Goal: Task Accomplishment & Management: Complete application form

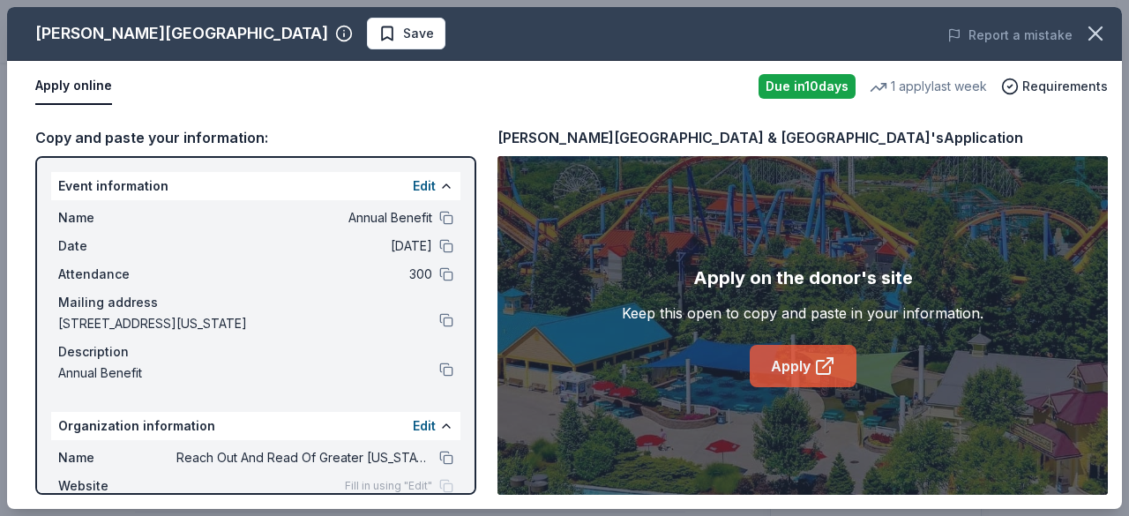
click at [803, 359] on link "Apply" at bounding box center [803, 366] width 107 height 42
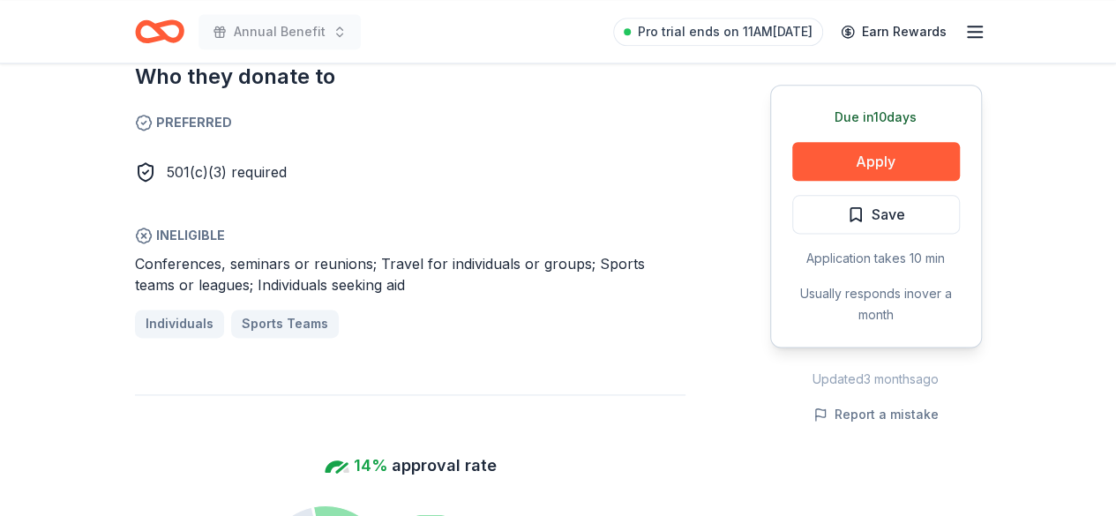
scroll to position [1059, 0]
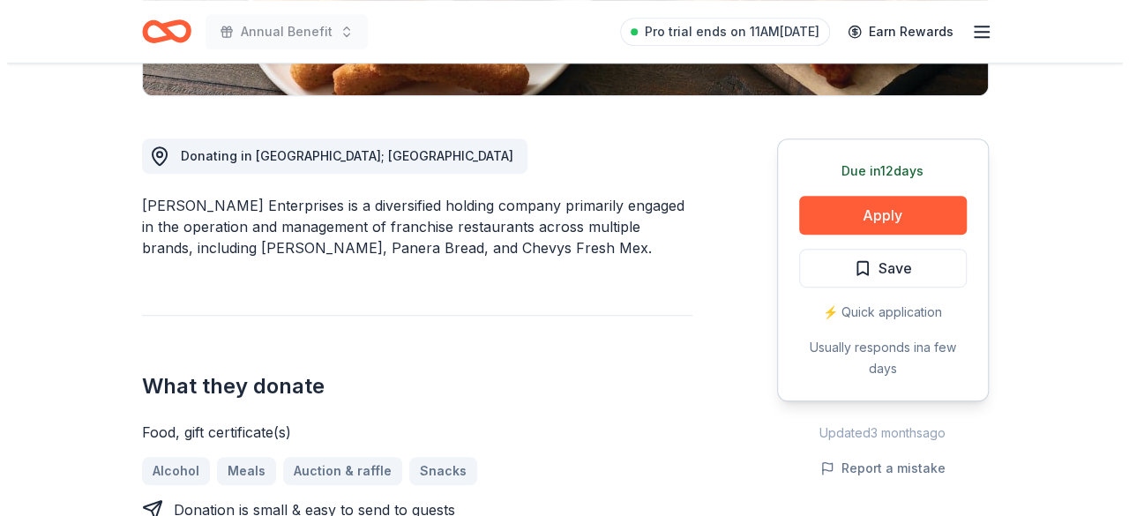
scroll to position [441, 0]
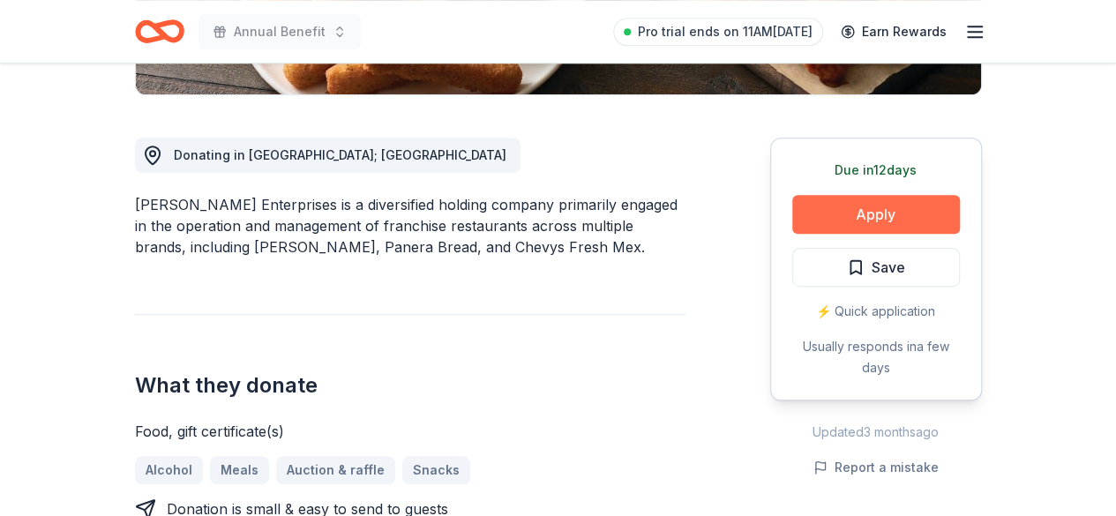
click at [924, 210] on button "Apply" at bounding box center [876, 214] width 168 height 39
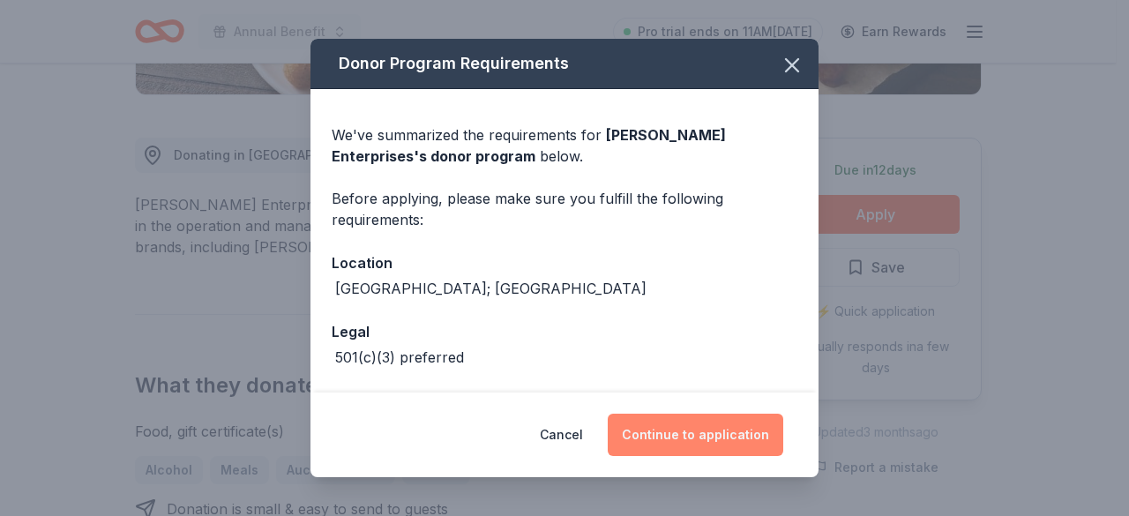
click at [685, 438] on button "Continue to application" at bounding box center [696, 435] width 176 height 42
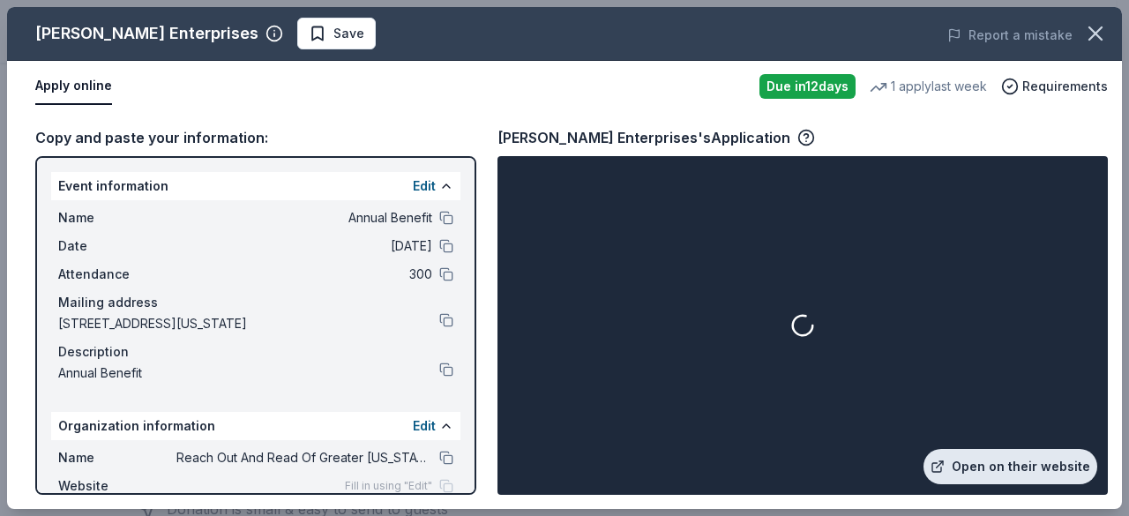
click at [1026, 451] on link "Open on their website" at bounding box center [1011, 466] width 174 height 35
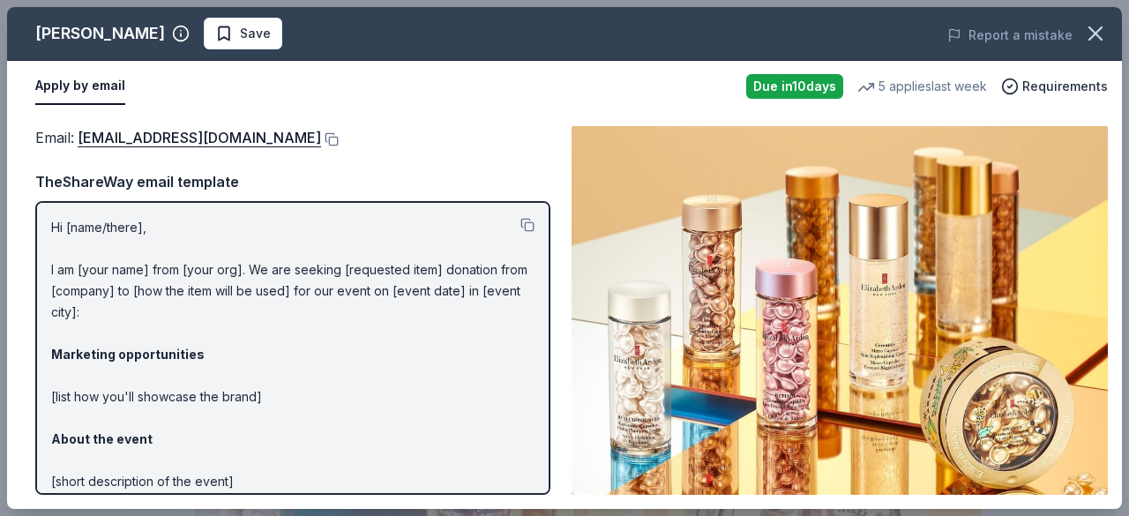
scroll to position [706, 0]
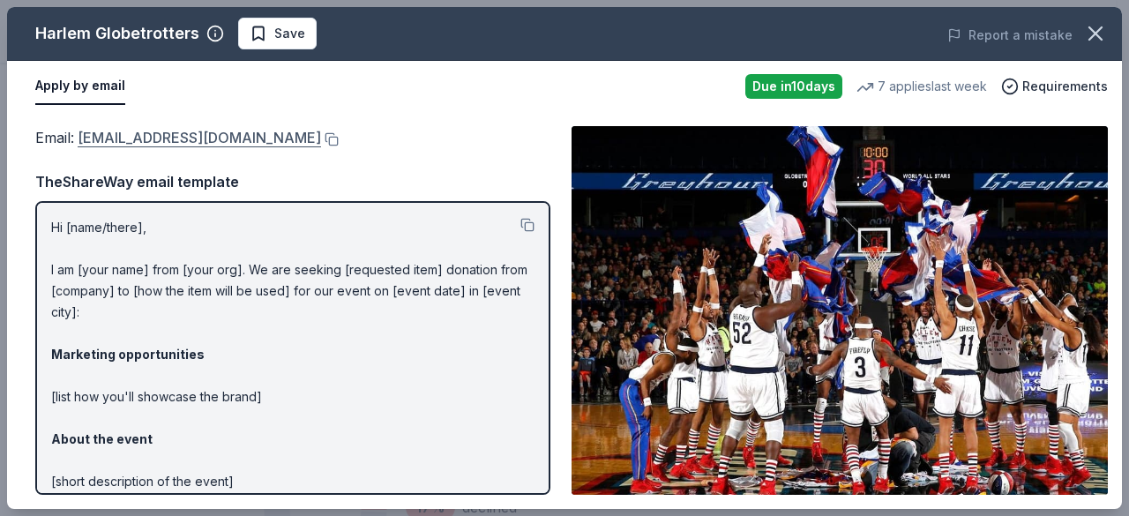
drag, startPoint x: 251, startPoint y: 137, endPoint x: 79, endPoint y: 140, distance: 173.0
click at [79, 140] on link "[EMAIL_ADDRESS][DOMAIN_NAME]" at bounding box center [199, 137] width 243 height 23
click at [1093, 38] on icon "button" at bounding box center [1095, 33] width 25 height 25
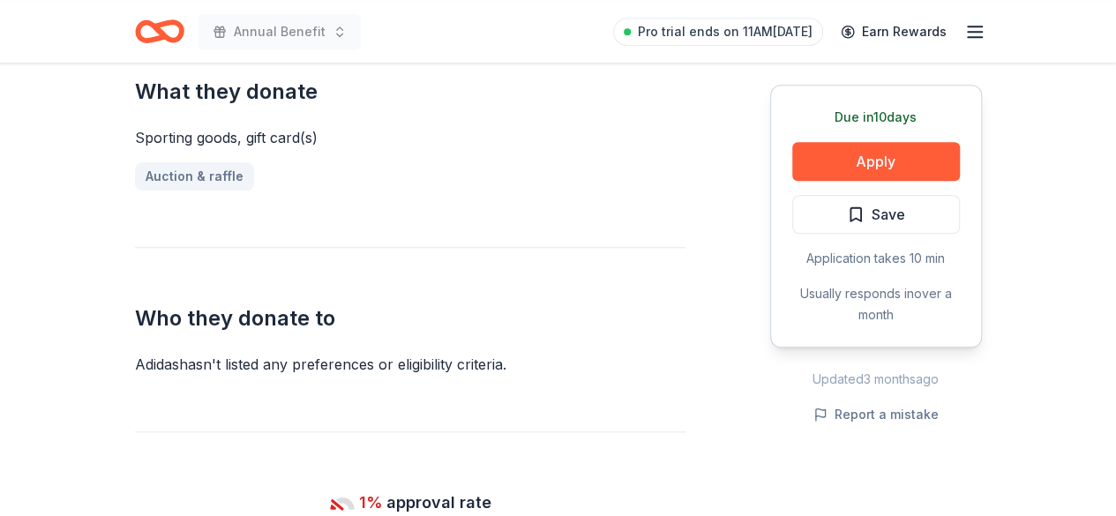
scroll to position [706, 0]
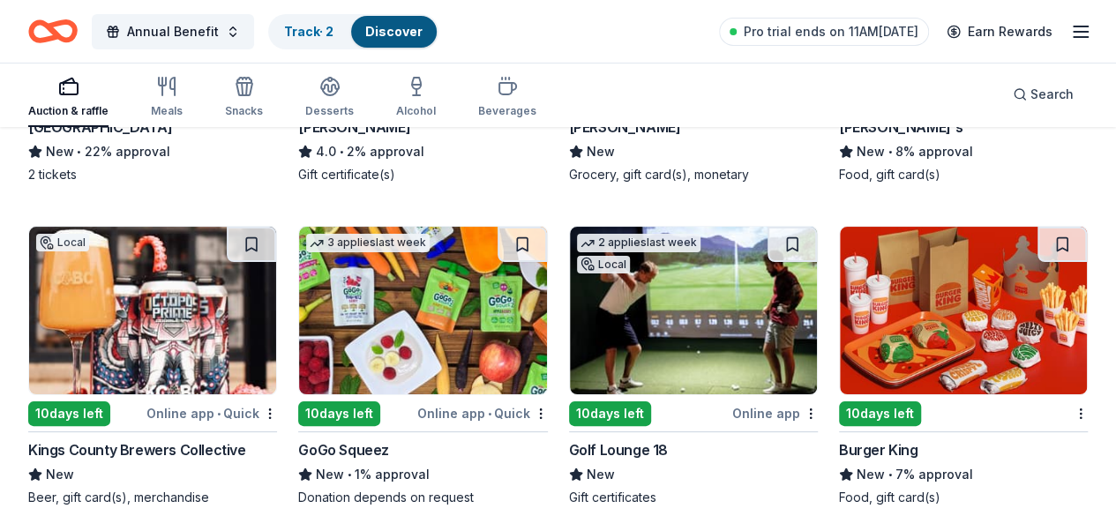
scroll to position [13293, 0]
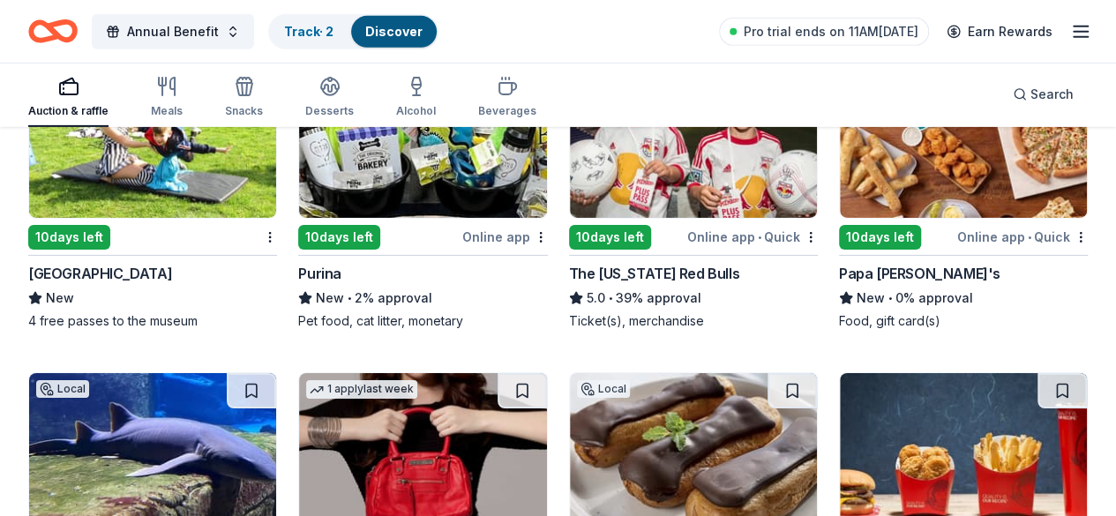
scroll to position [12940, 0]
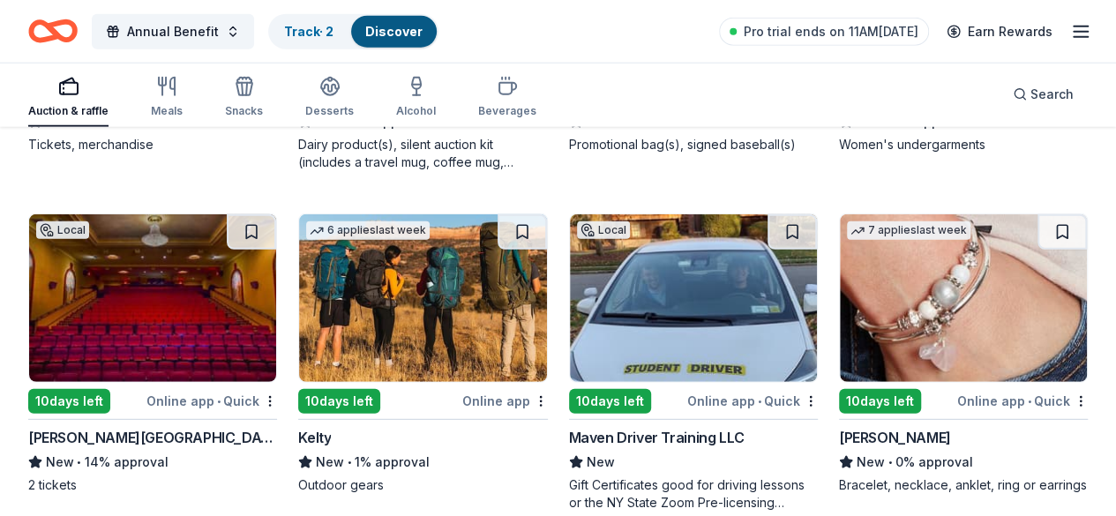
scroll to position [12235, 0]
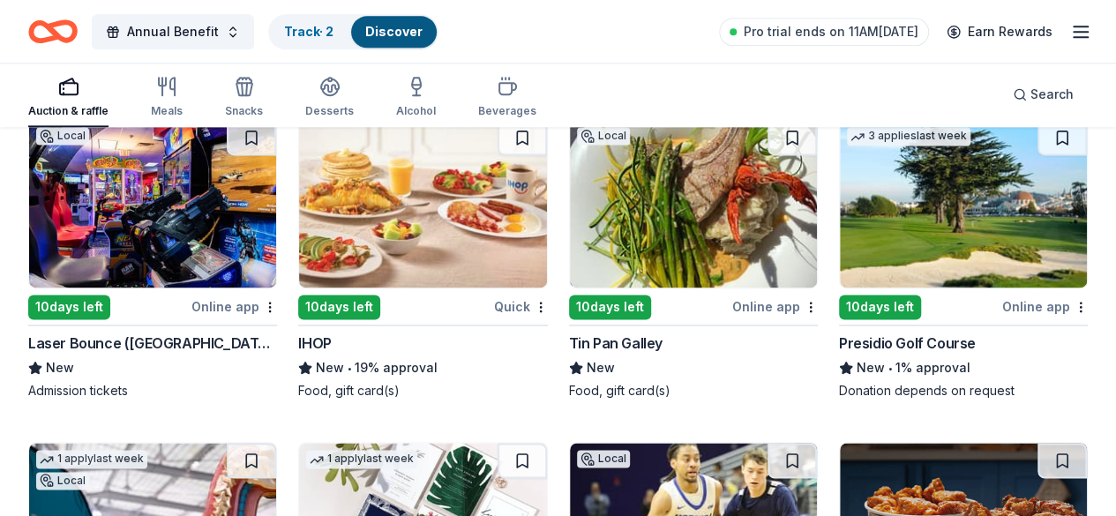
scroll to position [11176, 0]
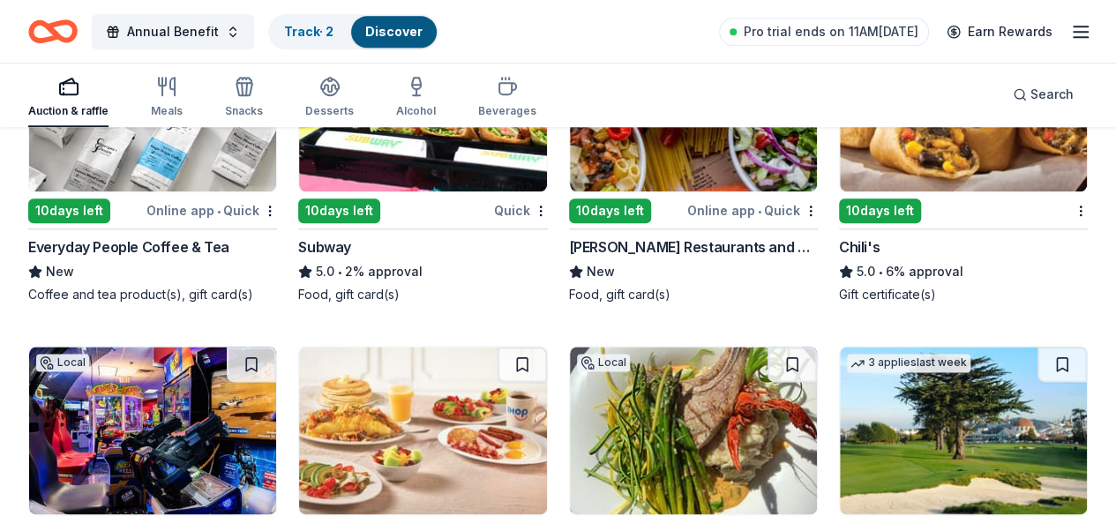
scroll to position [10911, 0]
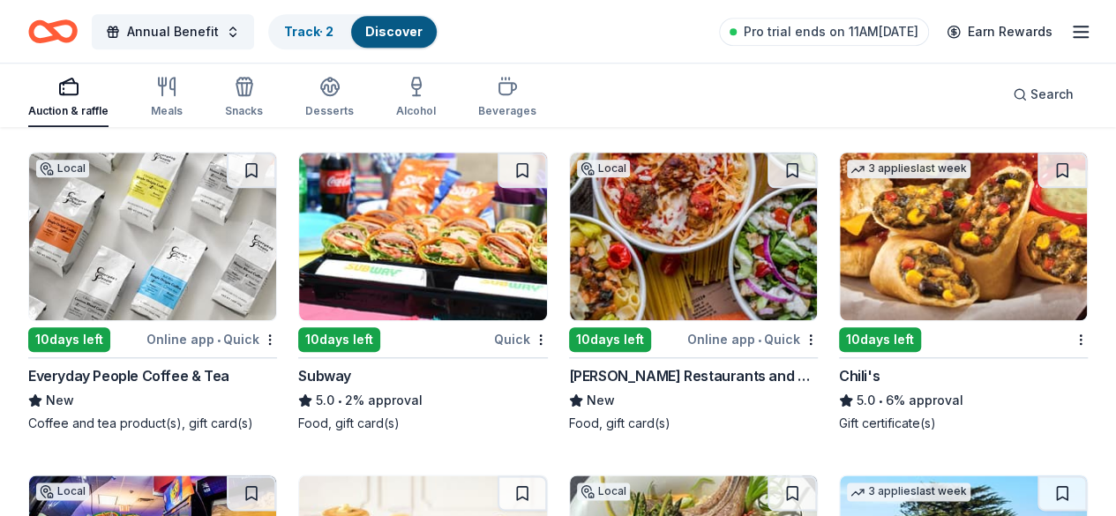
scroll to position [10647, 0]
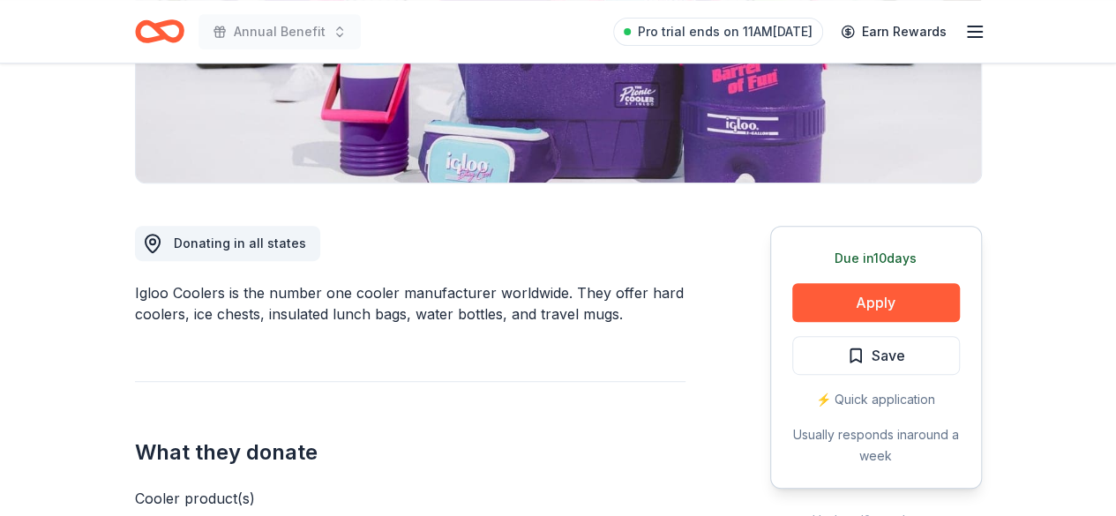
scroll to position [176, 0]
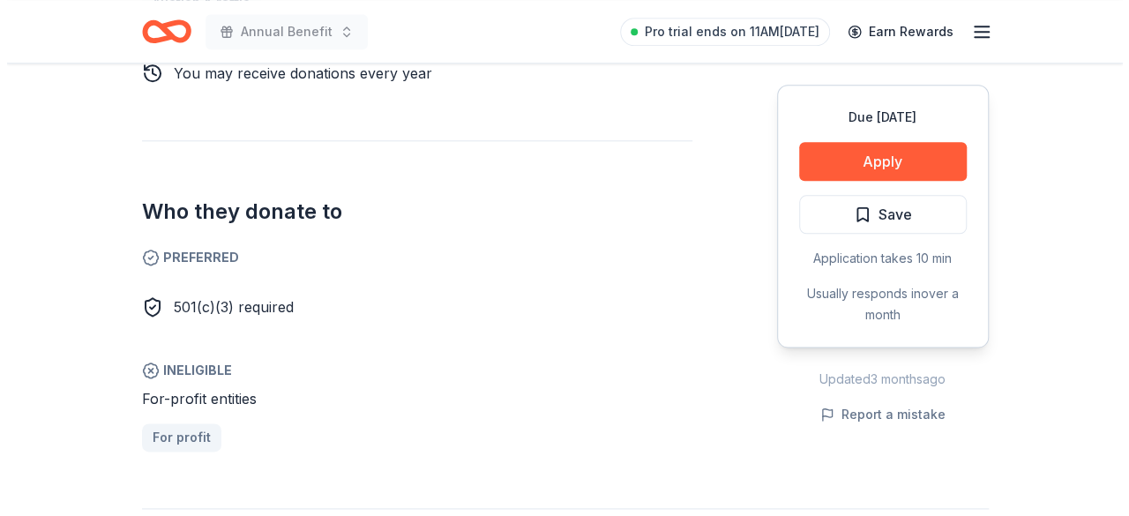
scroll to position [706, 0]
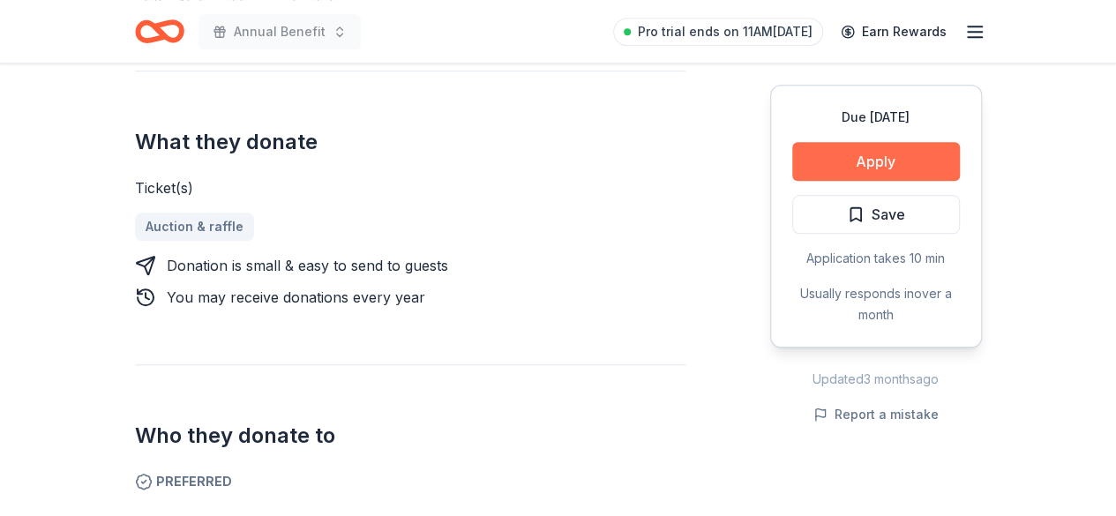
click at [861, 161] on button "Apply" at bounding box center [876, 161] width 168 height 39
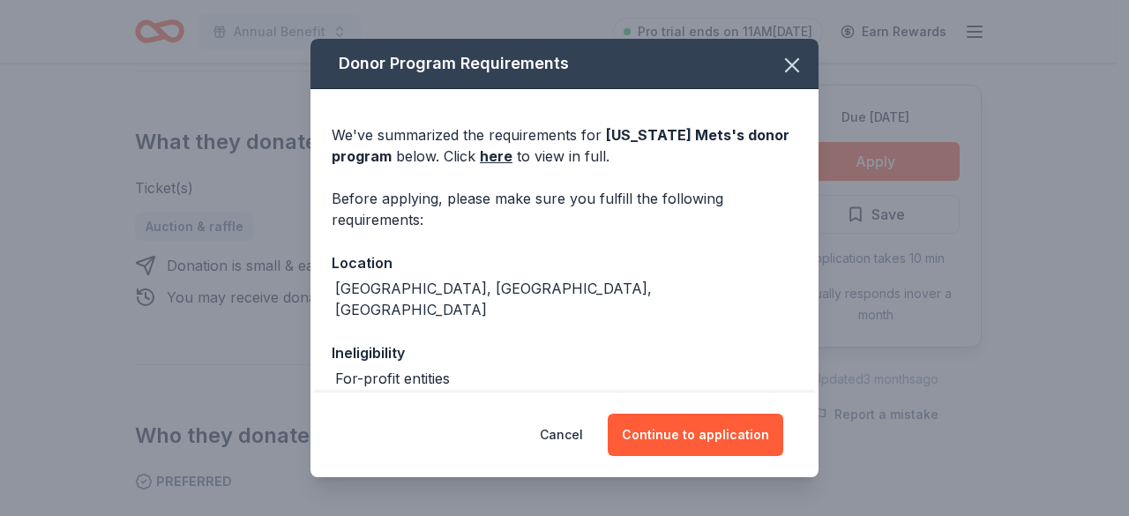
scroll to position [88, 0]
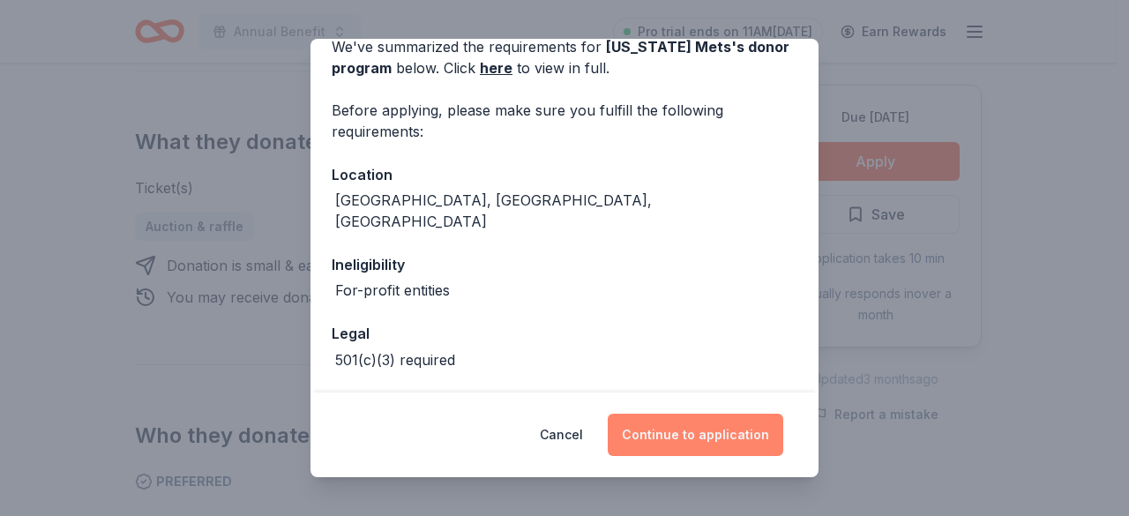
click at [706, 428] on button "Continue to application" at bounding box center [696, 435] width 176 height 42
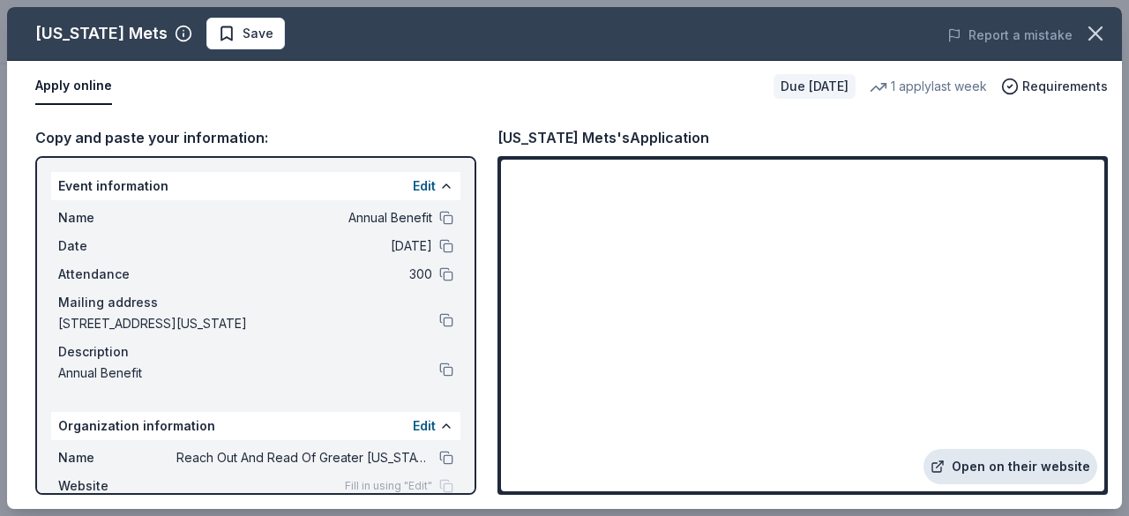
click at [991, 468] on link "Open on their website" at bounding box center [1011, 466] width 174 height 35
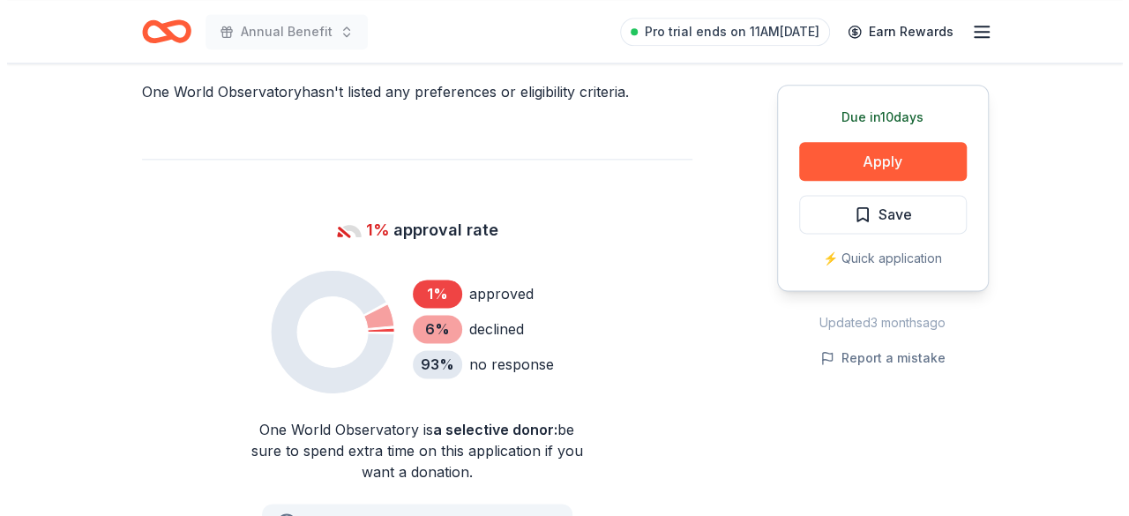
scroll to position [1147, 0]
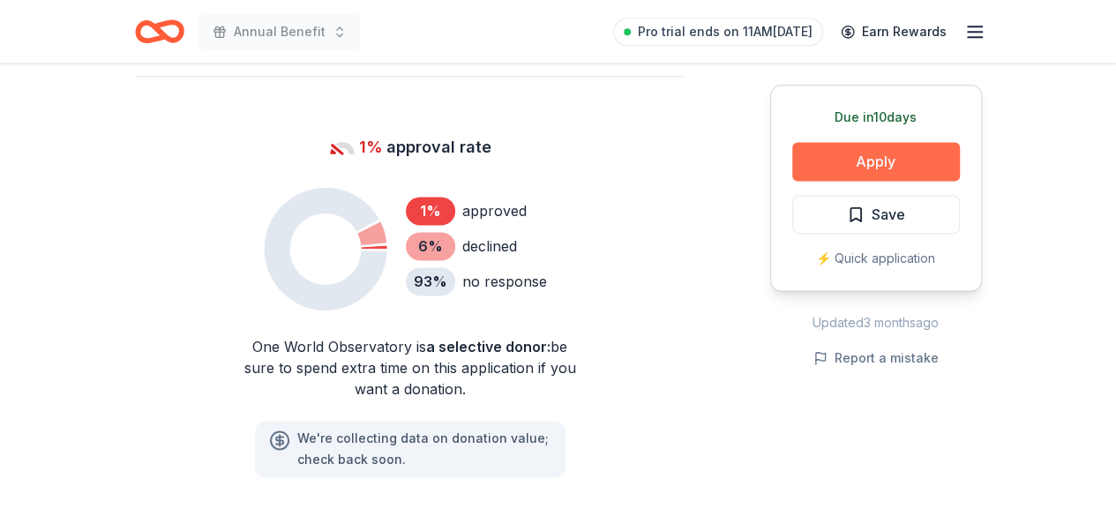
click at [838, 154] on button "Apply" at bounding box center [876, 161] width 168 height 39
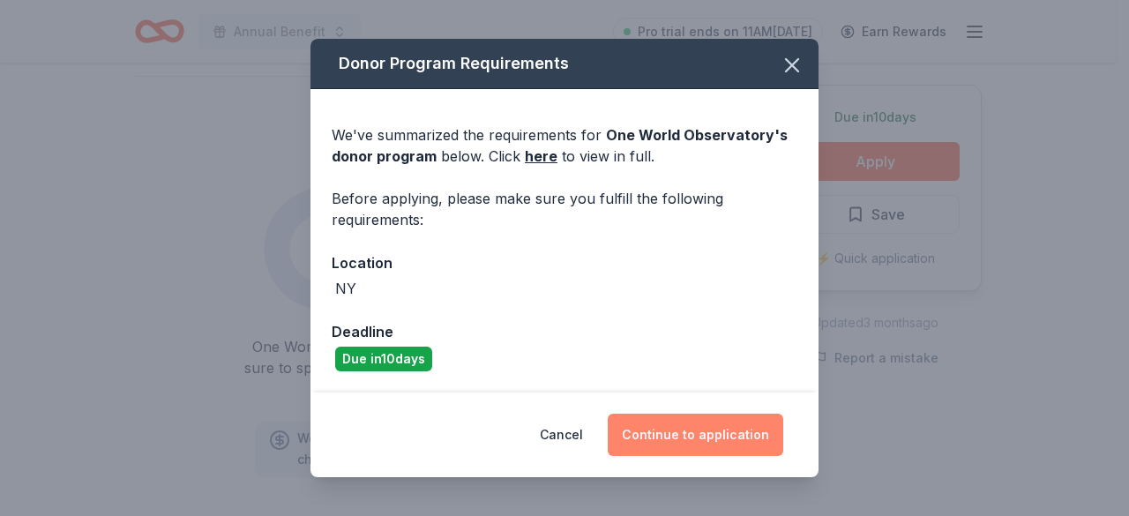
click at [696, 436] on button "Continue to application" at bounding box center [696, 435] width 176 height 42
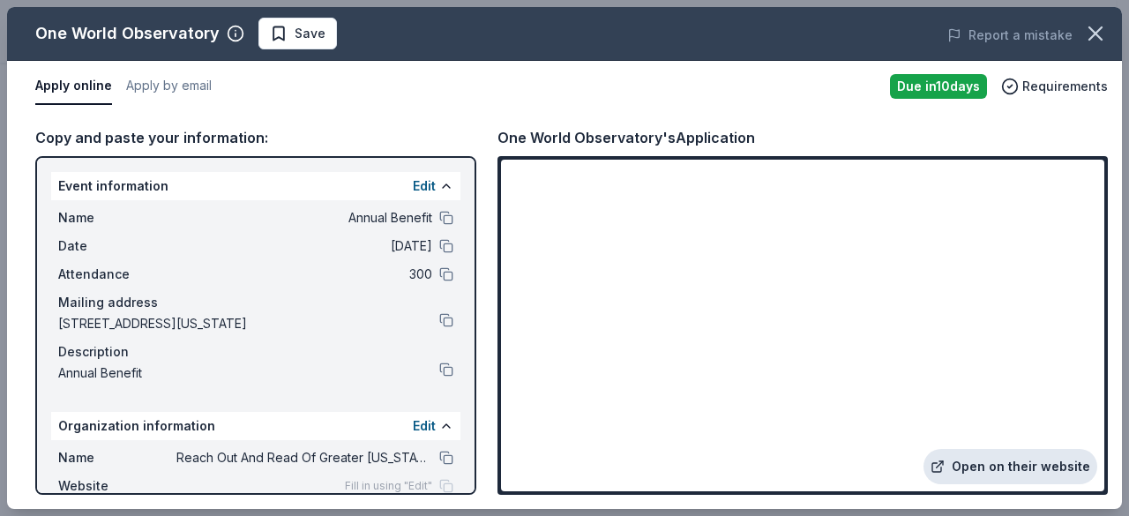
click at [989, 467] on link "Open on their website" at bounding box center [1011, 466] width 174 height 35
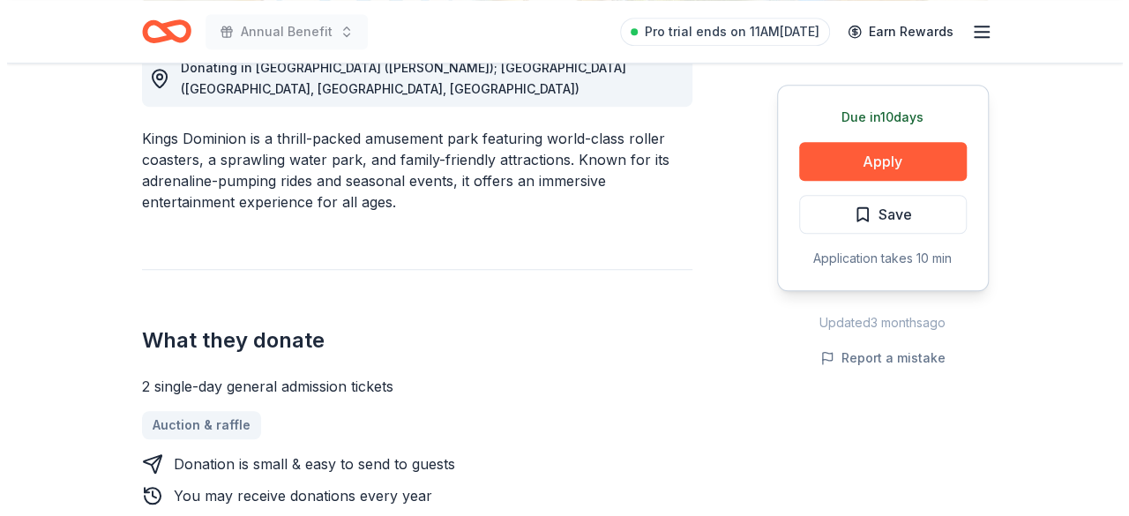
scroll to position [529, 0]
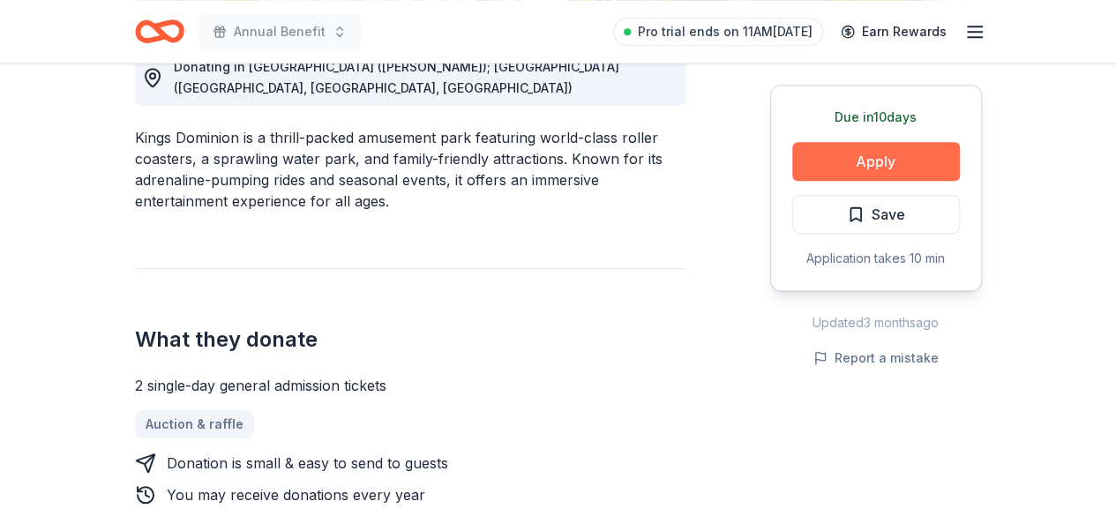
click at [858, 167] on button "Apply" at bounding box center [876, 161] width 168 height 39
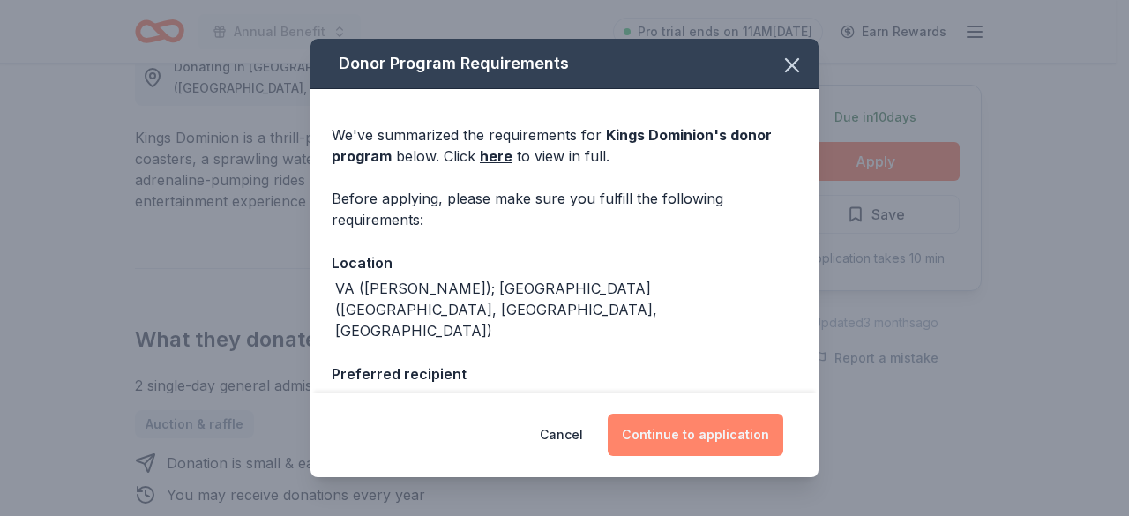
click at [679, 435] on button "Continue to application" at bounding box center [696, 435] width 176 height 42
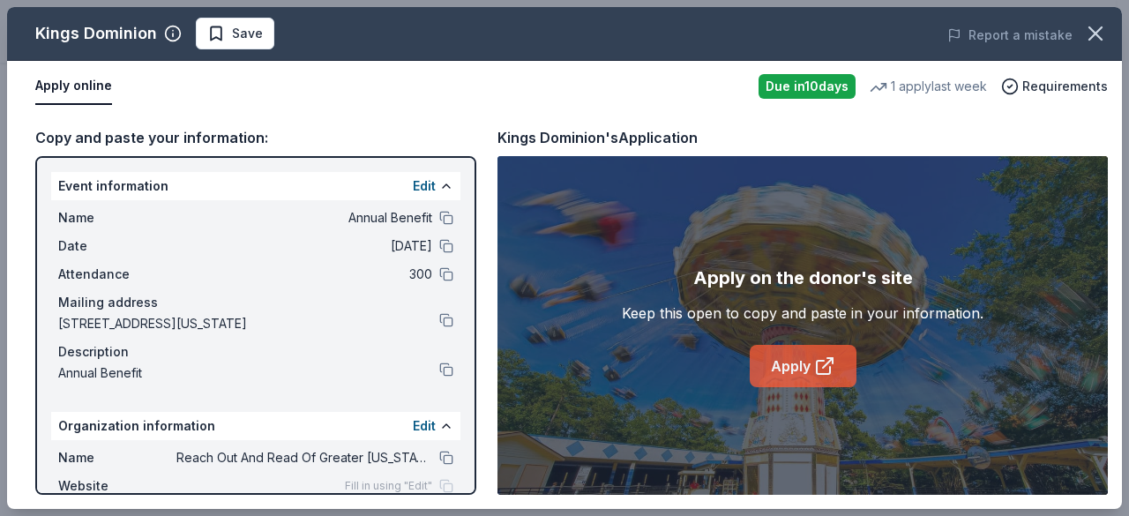
click at [782, 360] on link "Apply" at bounding box center [803, 366] width 107 height 42
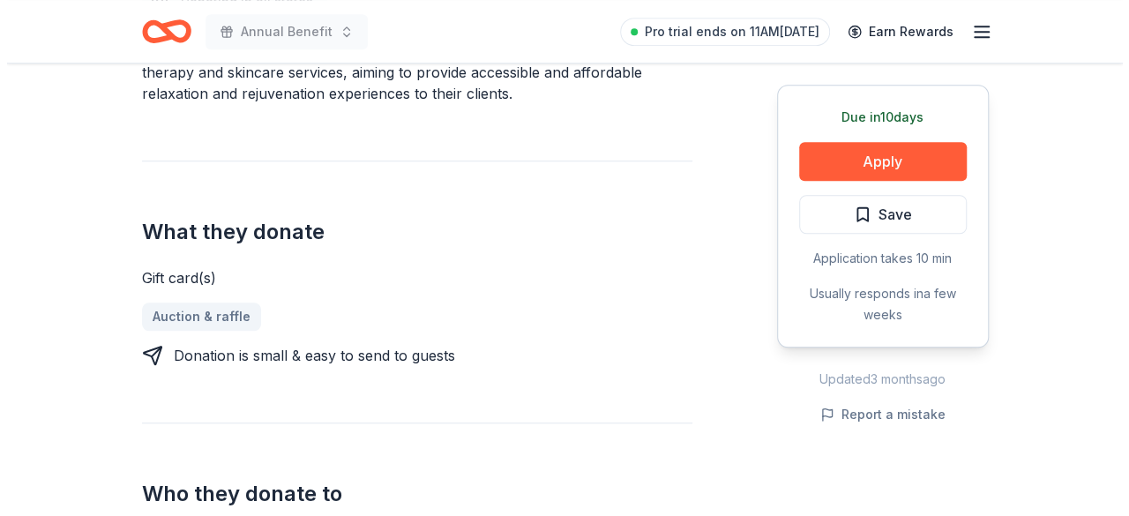
scroll to position [794, 0]
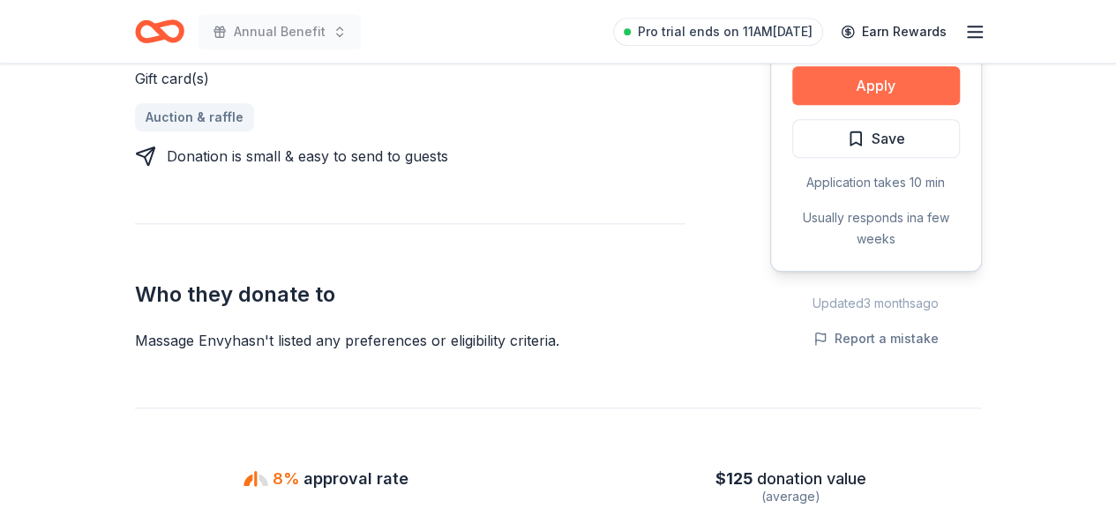
click at [836, 84] on button "Apply" at bounding box center [876, 85] width 168 height 39
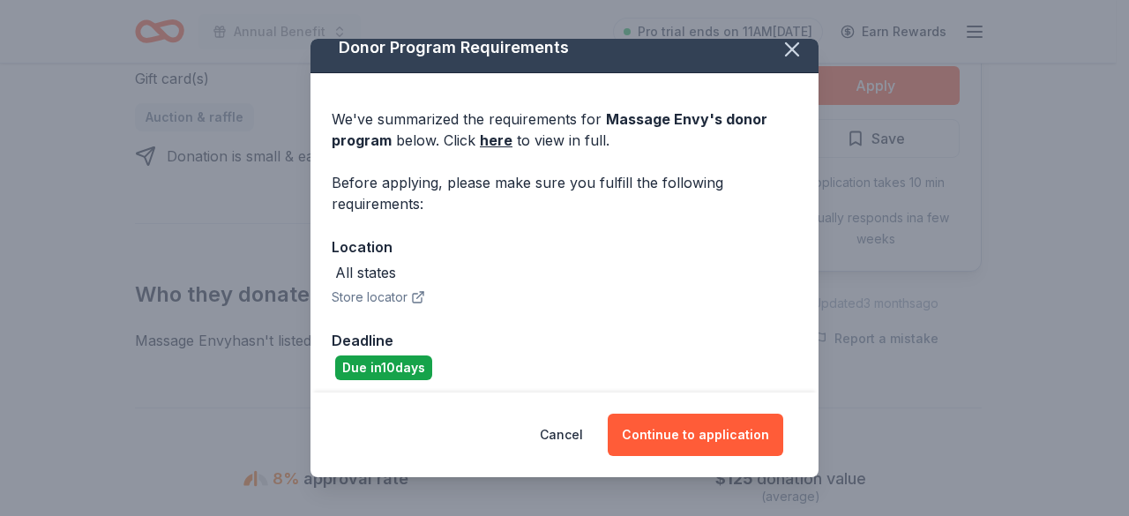
scroll to position [24, 0]
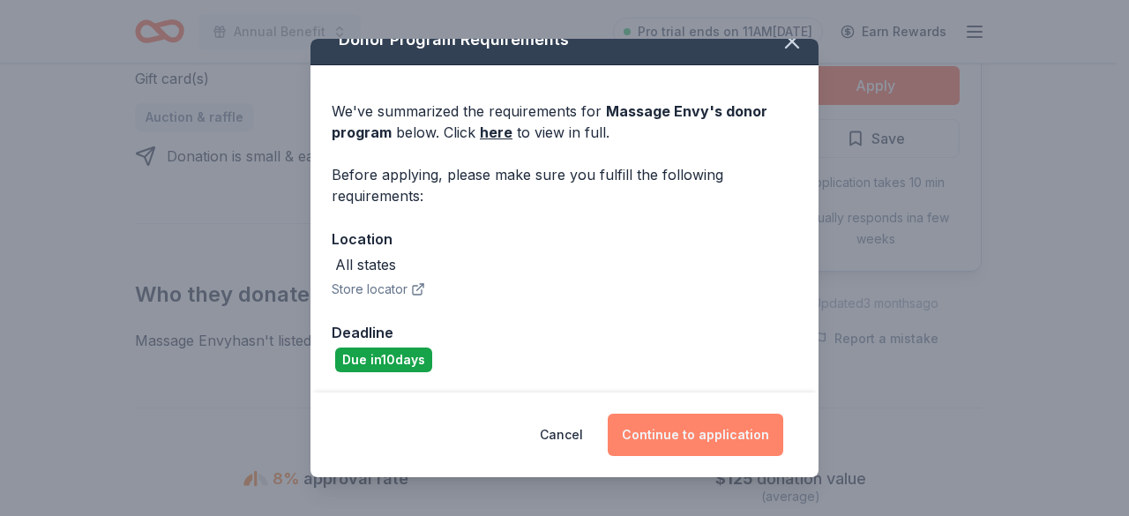
click at [658, 423] on button "Continue to application" at bounding box center [696, 435] width 176 height 42
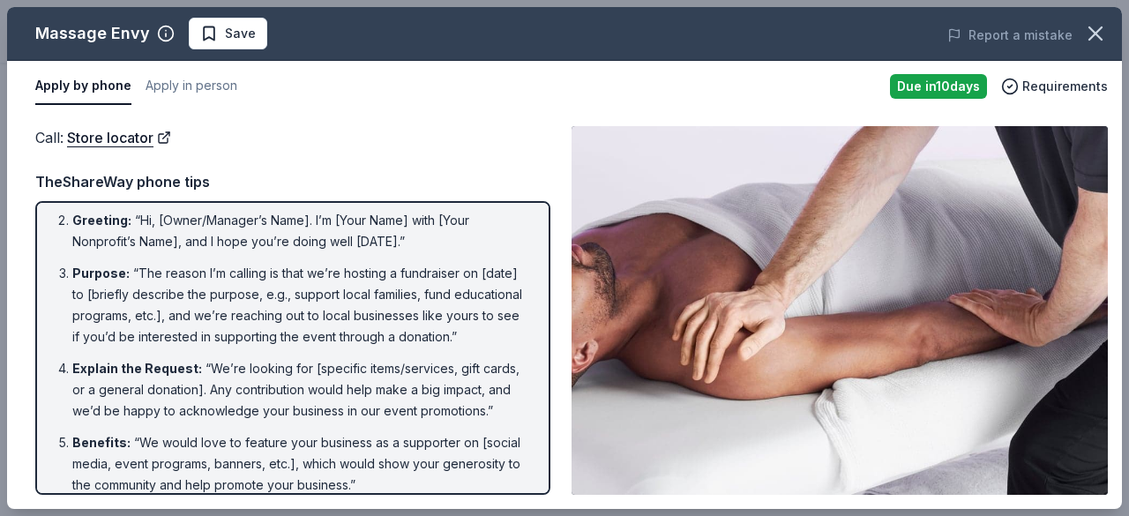
scroll to position [79, 0]
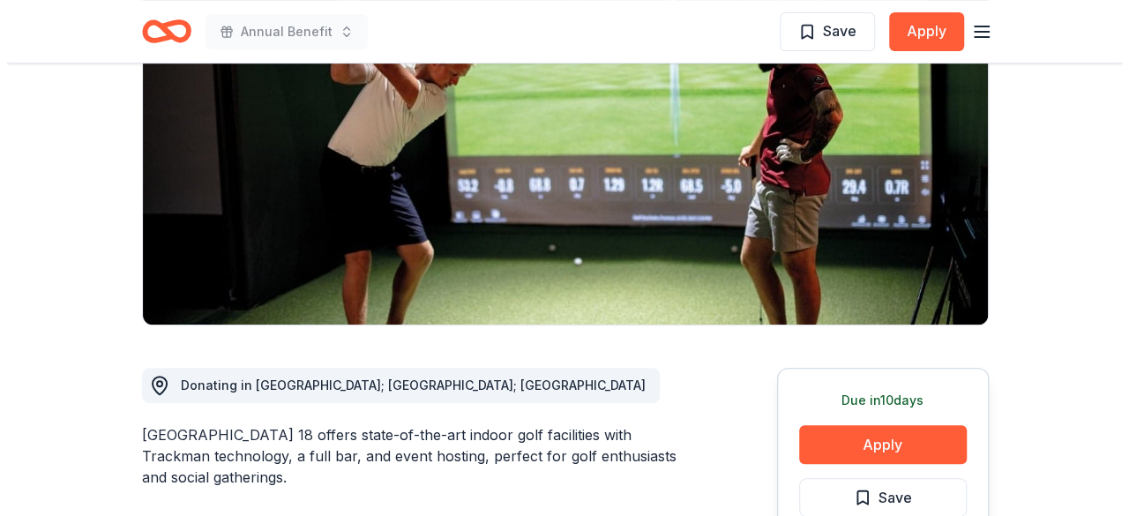
scroll to position [265, 0]
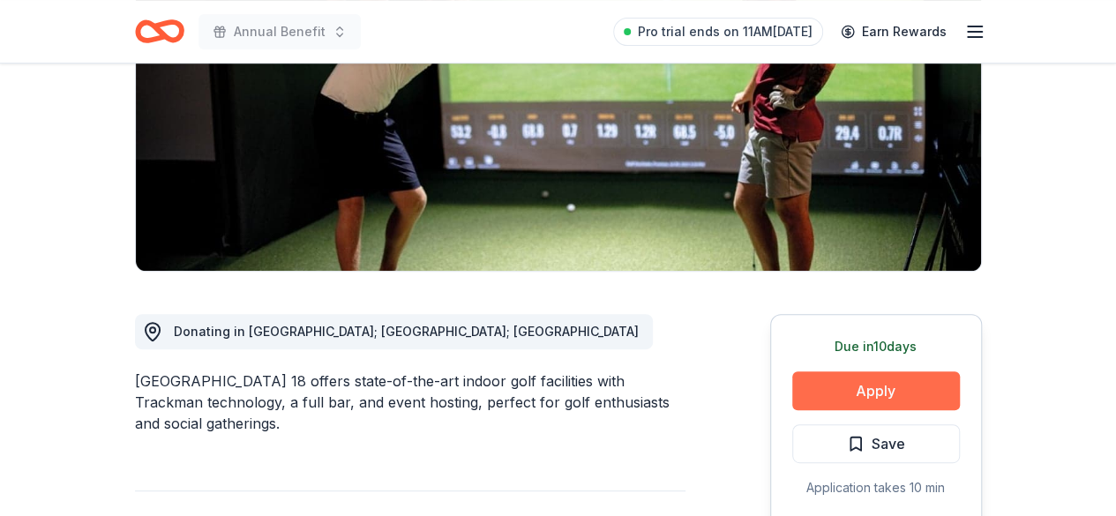
click at [873, 382] on button "Apply" at bounding box center [876, 390] width 168 height 39
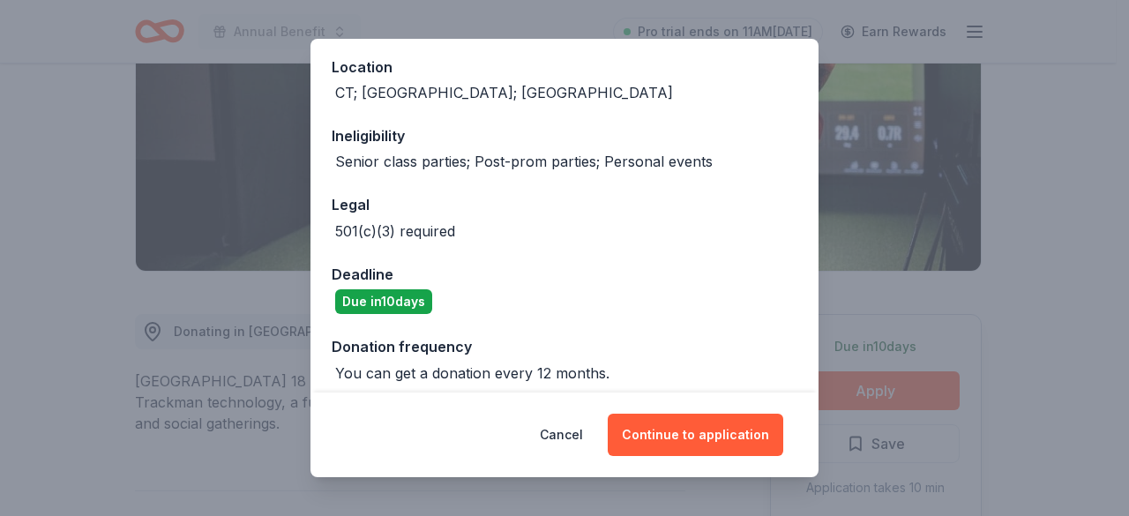
scroll to position [206, 0]
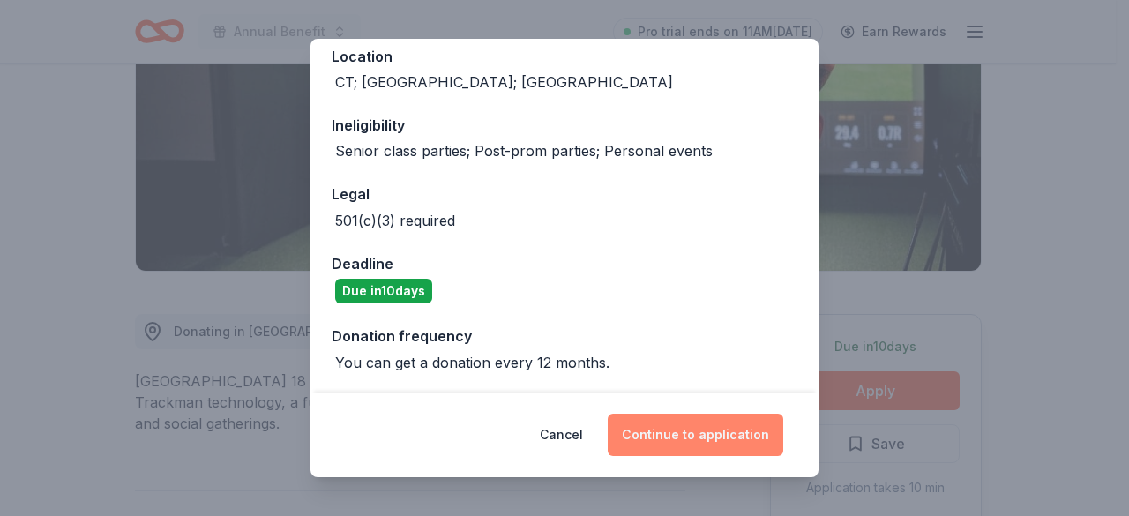
click at [679, 440] on button "Continue to application" at bounding box center [696, 435] width 176 height 42
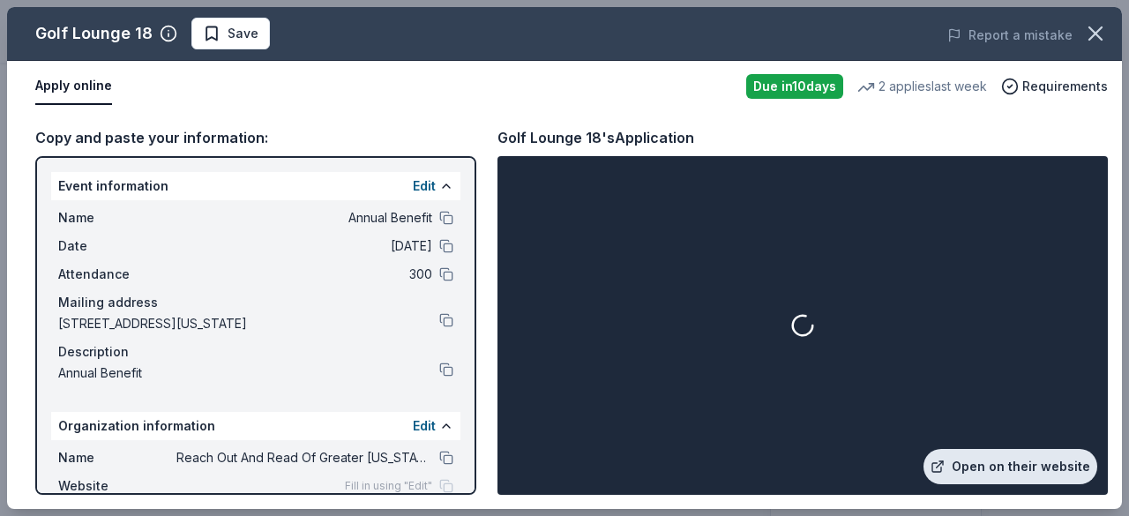
click at [969, 460] on link "Open on their website" at bounding box center [1011, 466] width 174 height 35
